Goal: Find specific page/section: Find specific page/section

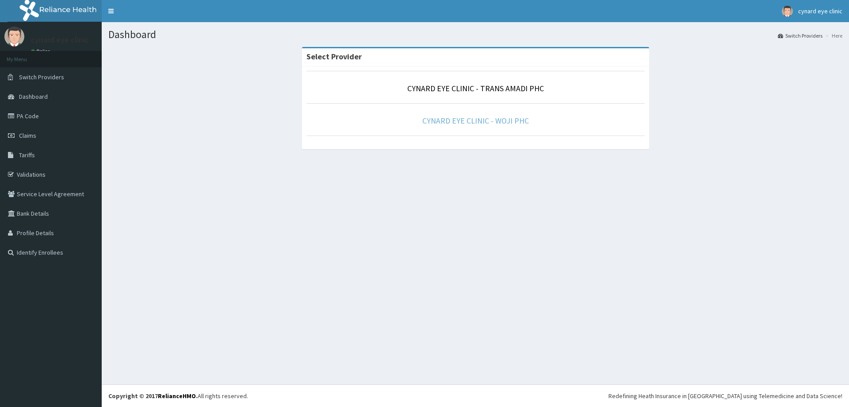
click at [508, 115] on p "CYNARD EYE CLINIC - WOJI PHC" at bounding box center [476, 121] width 338 height 12
click at [461, 119] on link "CYNARD EYE CLINIC - WOJI PHC" at bounding box center [475, 120] width 107 height 10
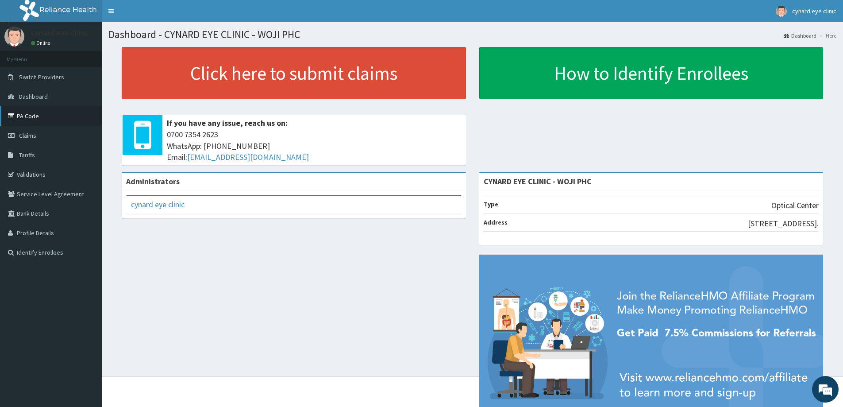
click at [36, 116] on link "PA Code" at bounding box center [51, 115] width 102 height 19
